Goal: Task Accomplishment & Management: Complete application form

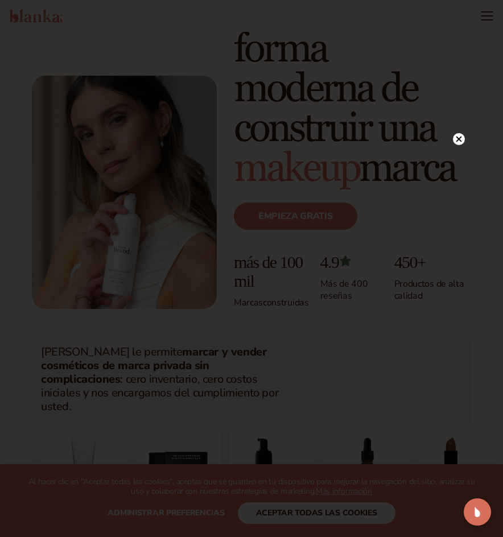
scroll to position [114, 0]
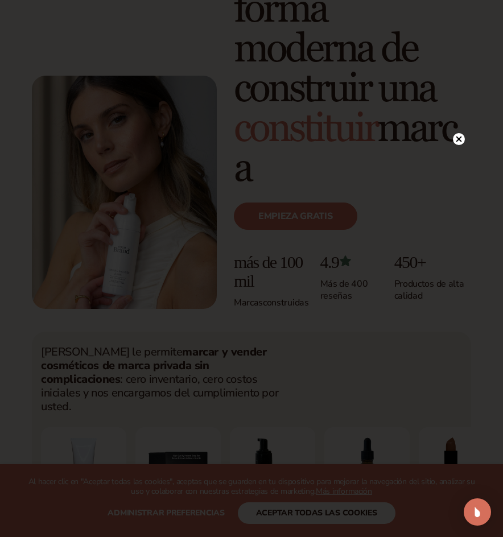
click at [461, 139] on circle at bounding box center [459, 139] width 12 height 12
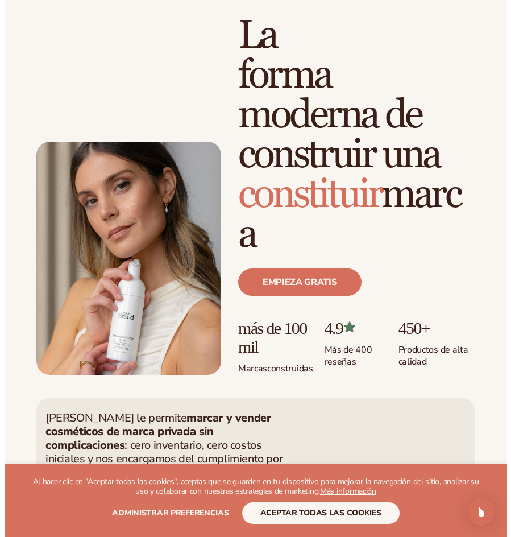
scroll to position [0, 0]
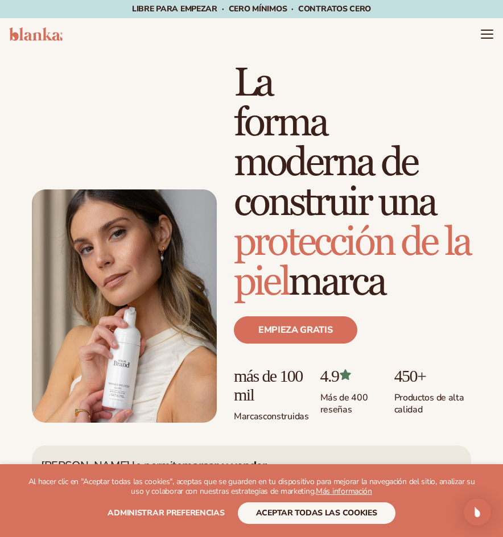
click at [281, 286] on font "protección de la piel" at bounding box center [352, 262] width 236 height 88
click at [277, 339] on link "Empieza gratis" at bounding box center [295, 329] width 123 height 27
click at [485, 36] on icon "Menú" at bounding box center [486, 34] width 15 height 15
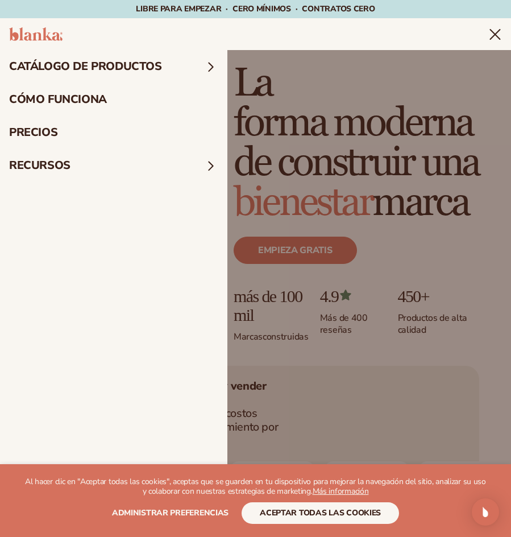
click at [208, 67] on span at bounding box center [211, 66] width 15 height 15
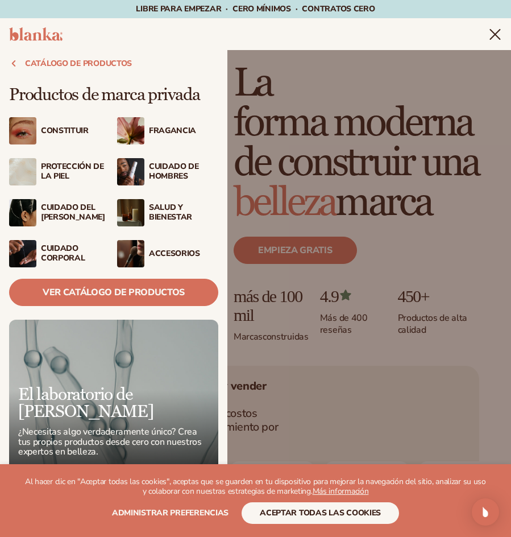
click at [30, 172] on img at bounding box center [22, 171] width 27 height 27
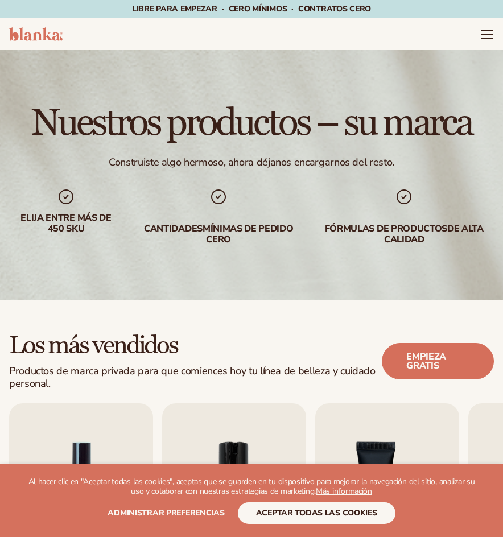
scroll to position [171, 0]
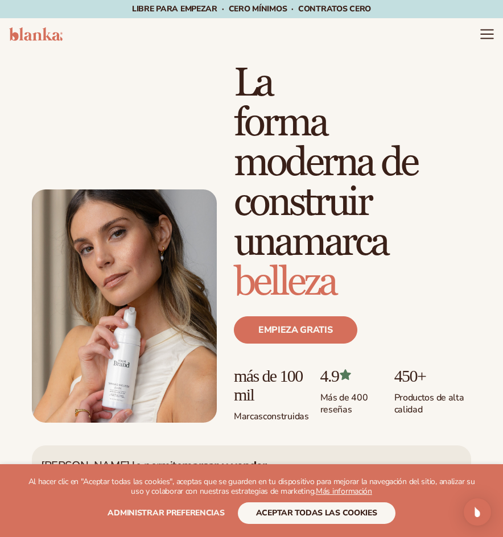
click at [487, 32] on icon "Menú" at bounding box center [486, 34] width 15 height 15
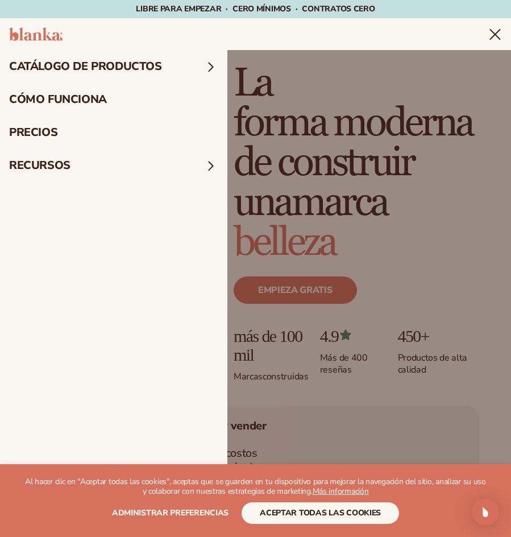
click at [212, 76] on summary "catálogo de productos" at bounding box center [113, 66] width 227 height 33
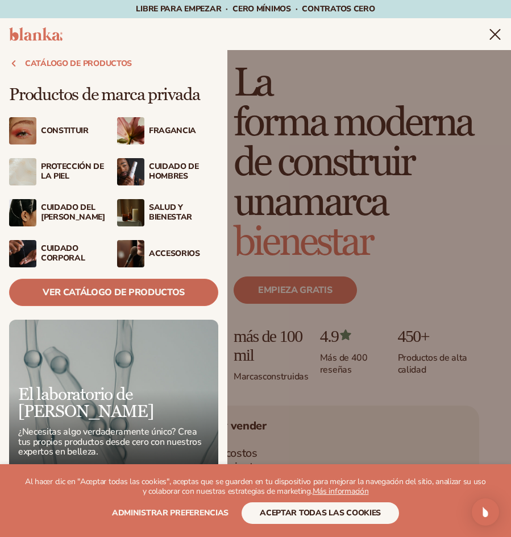
click at [136, 285] on link "Ver catálogo de productos" at bounding box center [113, 292] width 209 height 27
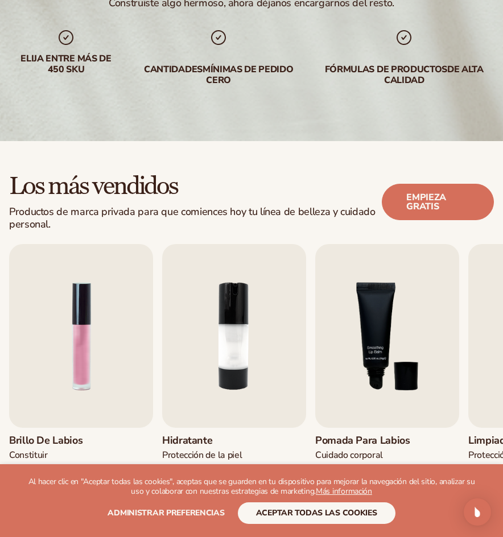
scroll to position [171, 0]
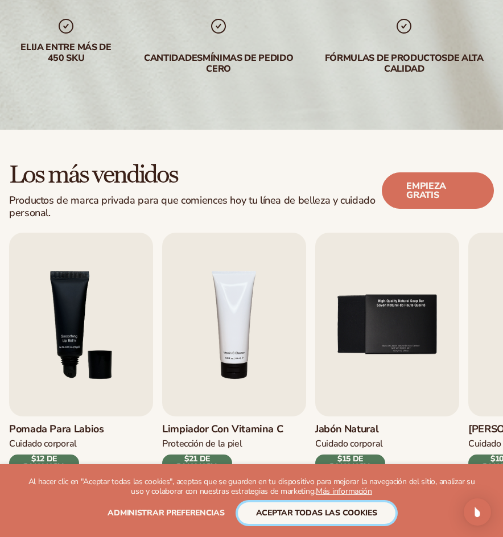
click at [274, 509] on font "aceptar todas las cookies" at bounding box center [316, 512] width 121 height 11
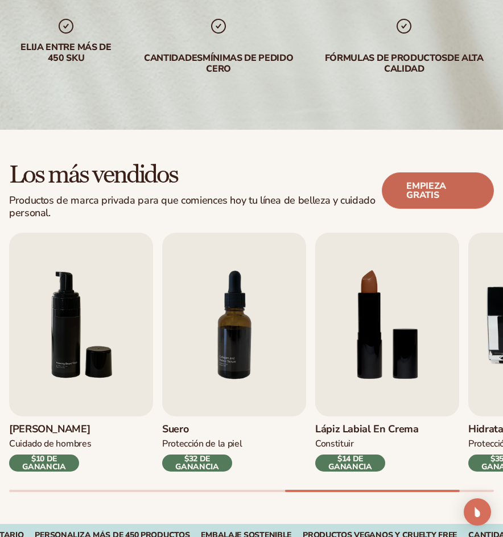
click at [425, 184] on font "Empieza gratis" at bounding box center [426, 191] width 40 height 22
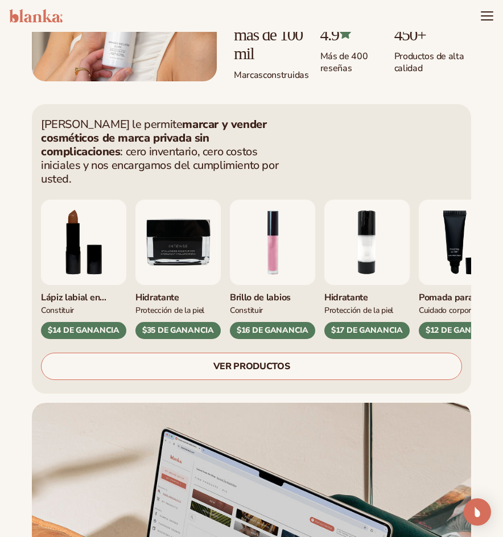
scroll to position [301, 0]
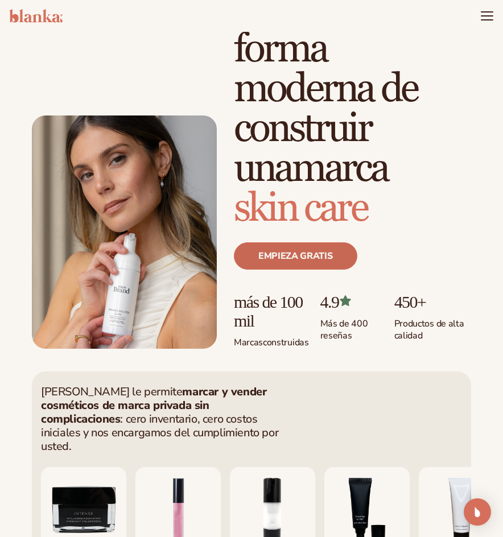
click at [283, 251] on font "Empieza gratis" at bounding box center [295, 256] width 74 height 13
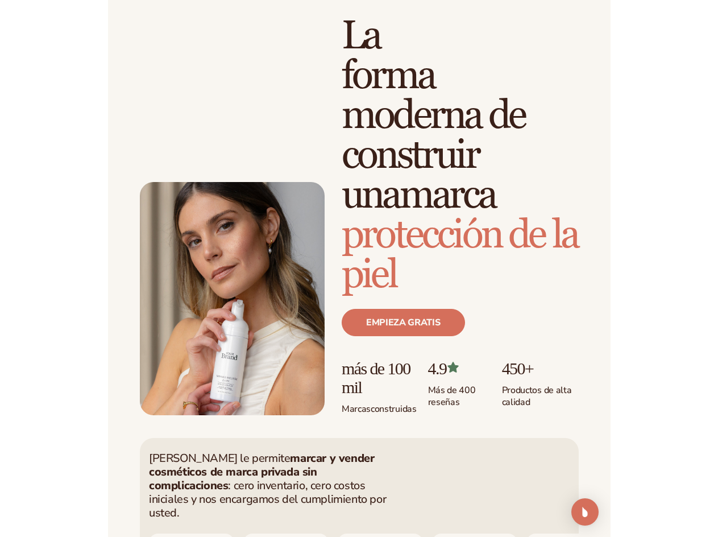
scroll to position [0, 0]
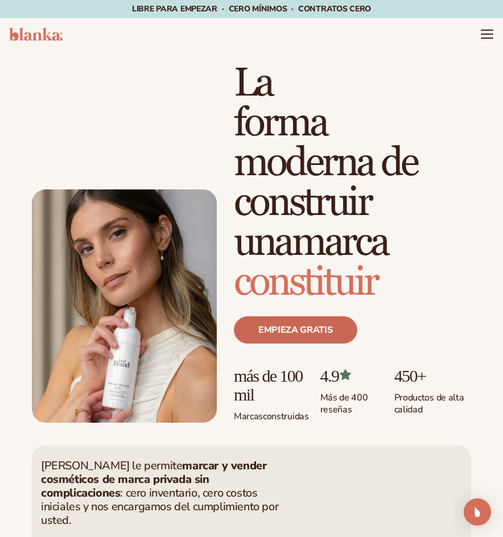
click at [262, 321] on link "Empieza gratis" at bounding box center [295, 329] width 123 height 27
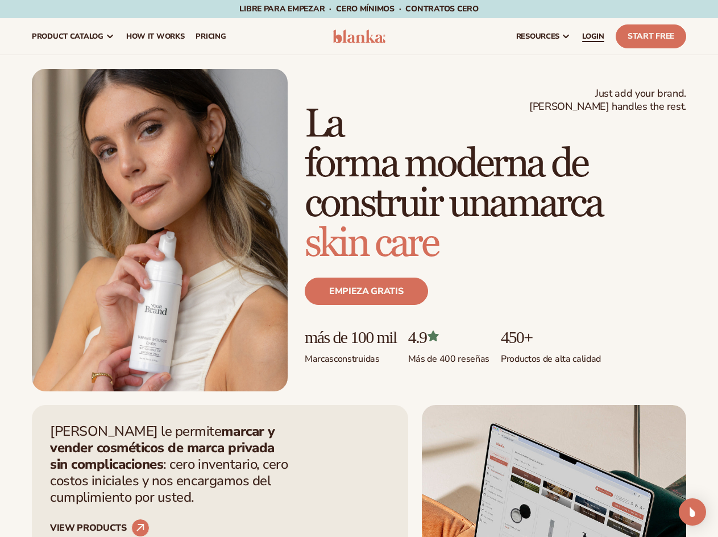
click at [502, 33] on span "LOGIN" at bounding box center [593, 36] width 22 height 9
